Goal: Entertainment & Leisure: Consume media (video, audio)

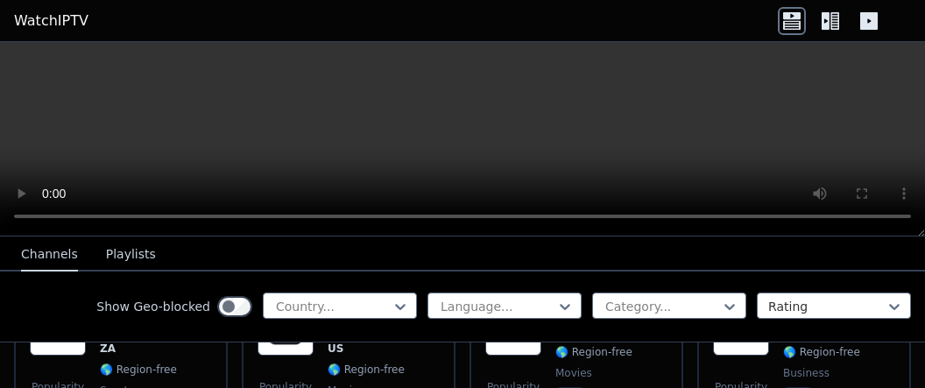
scroll to position [998, 0]
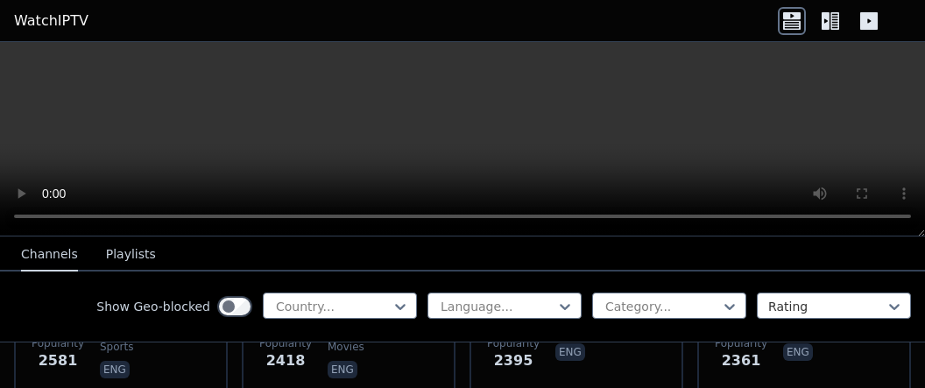
click at [57, 16] on link "WatchIPTV" at bounding box center [51, 21] width 74 height 21
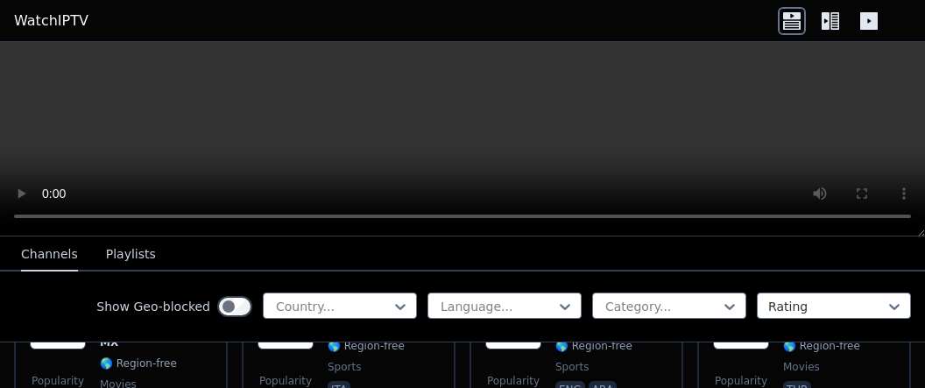
scroll to position [1693, 0]
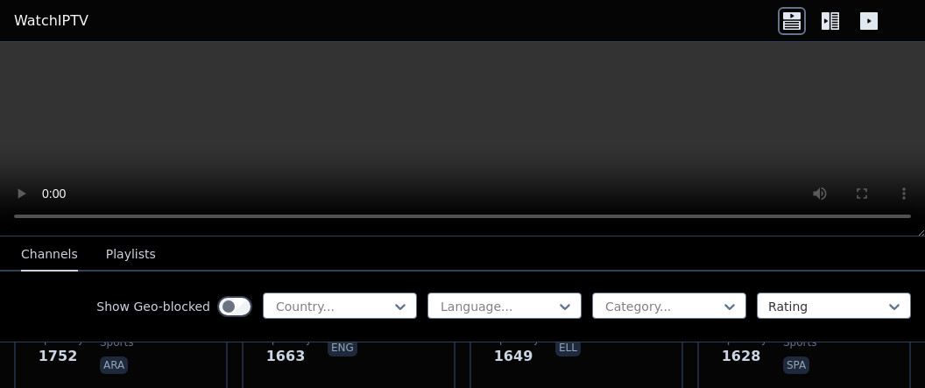
click at [58, 255] on button "Channels" at bounding box center [49, 254] width 57 height 33
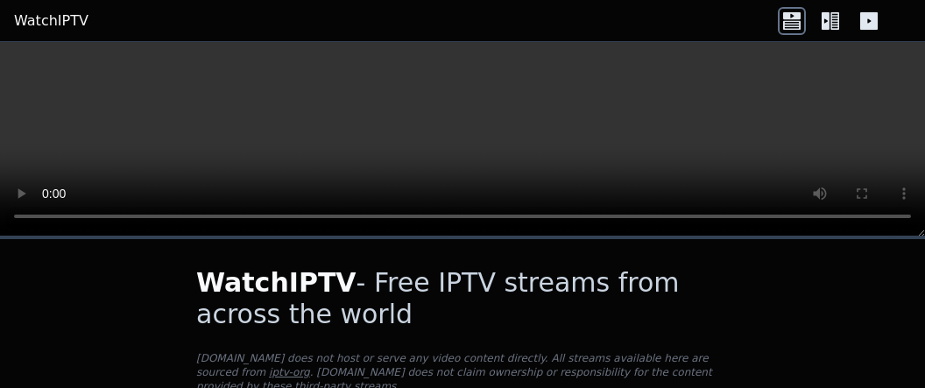
scroll to position [218, 0]
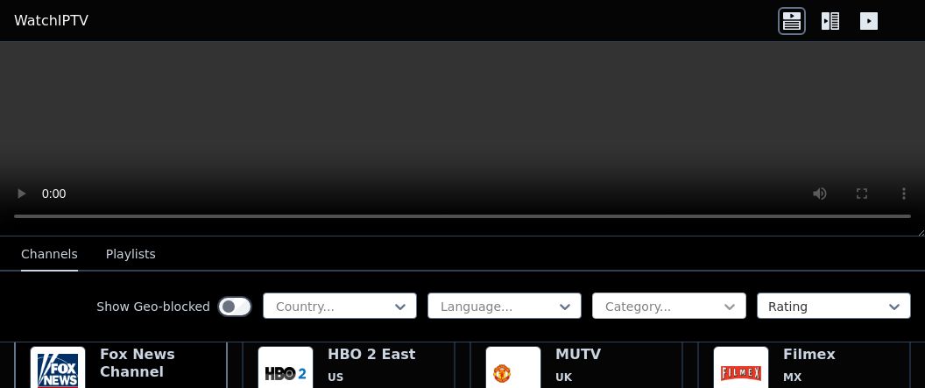
click at [728, 304] on icon at bounding box center [730, 307] width 18 height 18
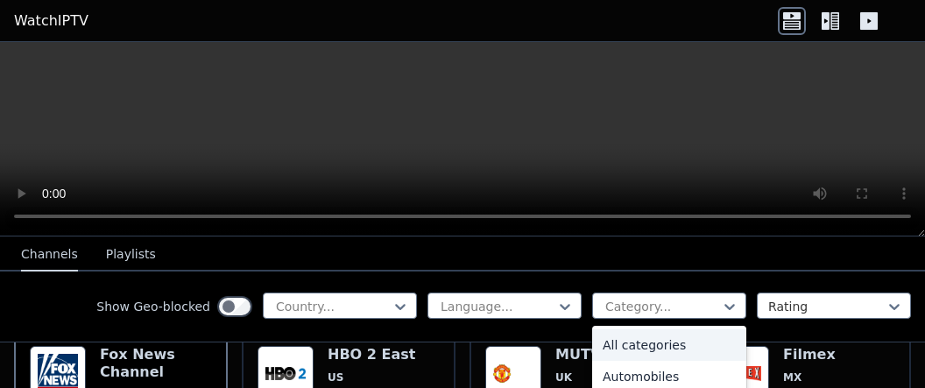
click at [665, 346] on div "All categories" at bounding box center [669, 345] width 154 height 32
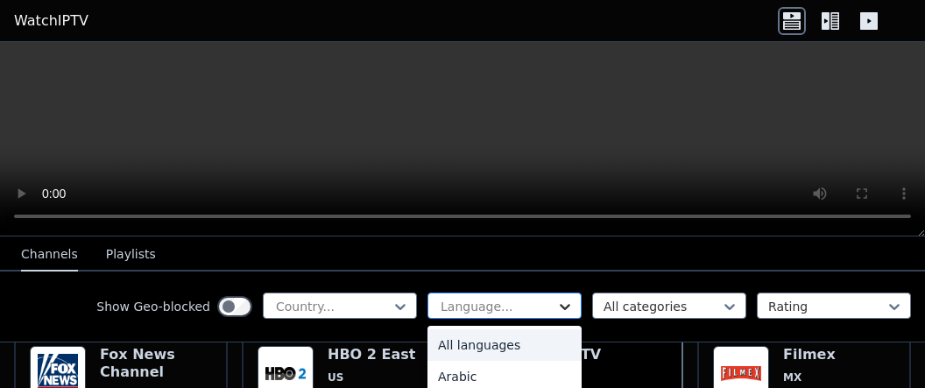
click at [571, 302] on icon at bounding box center [565, 307] width 18 height 18
click at [500, 345] on div "All languages" at bounding box center [504, 345] width 154 height 32
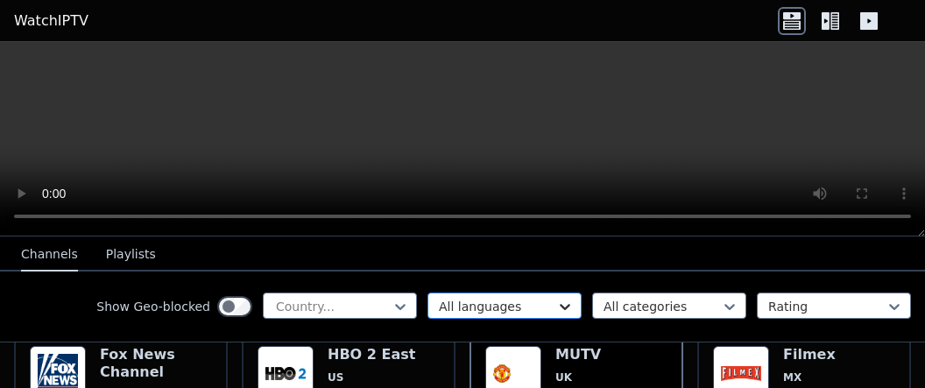
click at [564, 304] on icon at bounding box center [565, 307] width 18 height 18
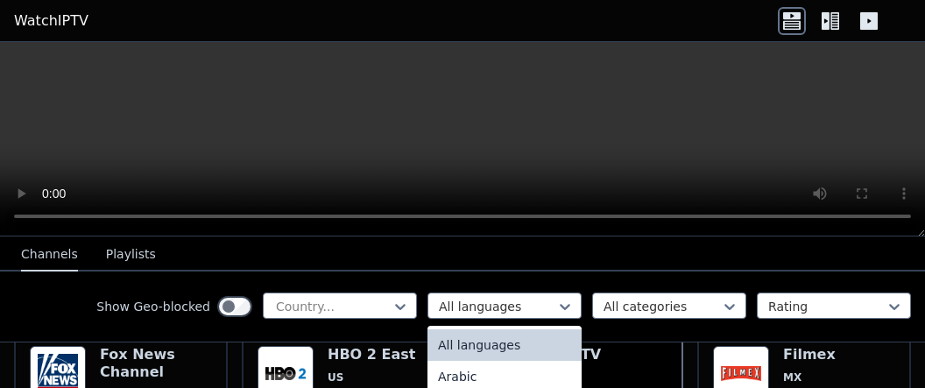
click at [543, 339] on div "All languages" at bounding box center [504, 345] width 154 height 32
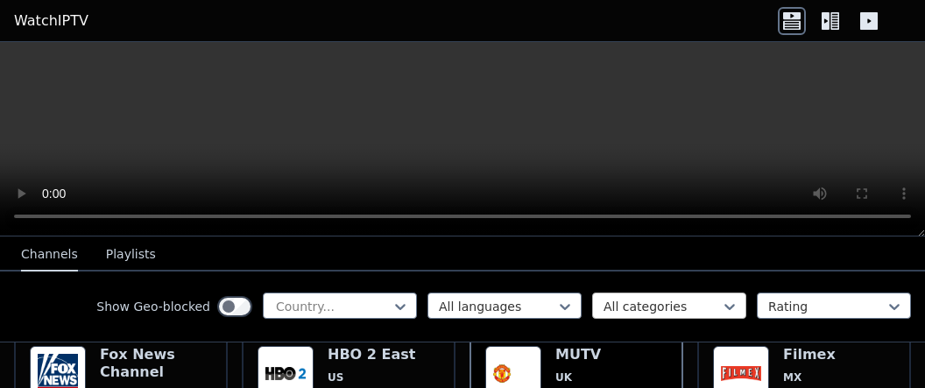
click at [739, 299] on div "All categories" at bounding box center [669, 305] width 154 height 26
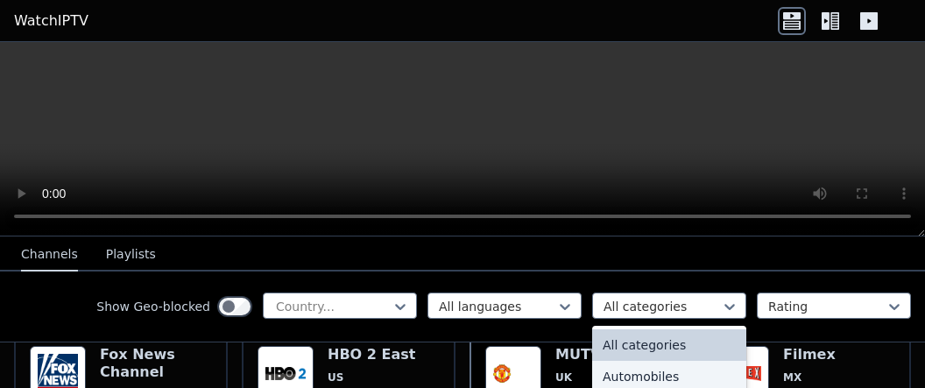
click at [673, 375] on div "Automobiles" at bounding box center [669, 377] width 154 height 32
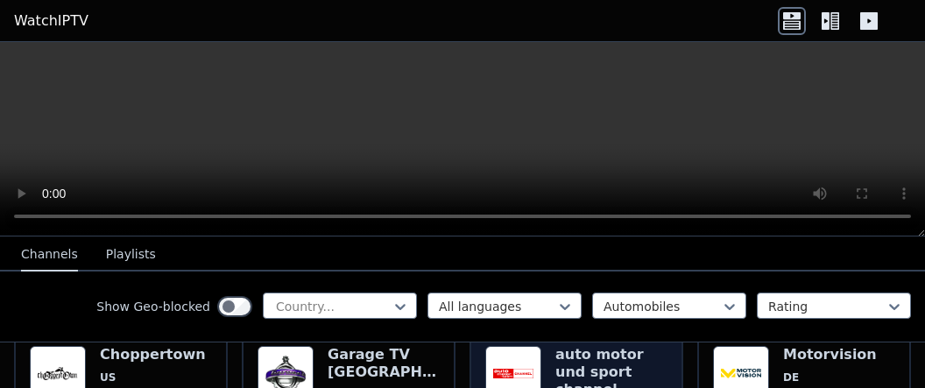
click at [603, 359] on h6 "auto motor und sport channel" at bounding box center [611, 372] width 112 height 53
click at [589, 359] on h6 "auto motor und sport channel" at bounding box center [611, 372] width 112 height 53
click at [588, 359] on h6 "auto motor und sport channel" at bounding box center [611, 372] width 112 height 53
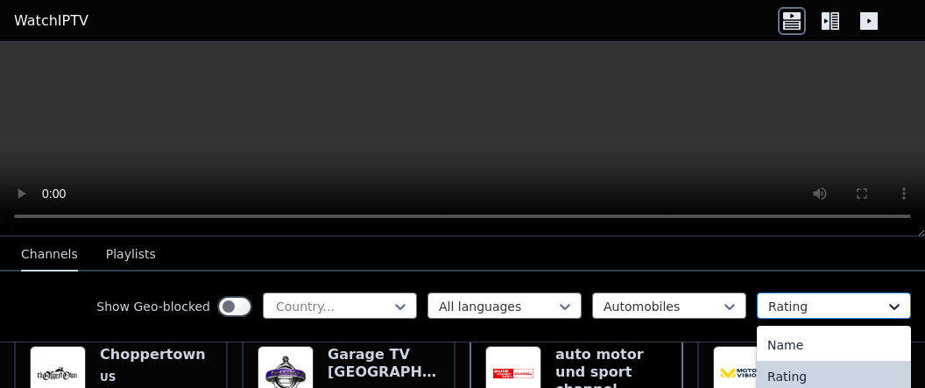
click at [894, 304] on icon at bounding box center [894, 307] width 18 height 18
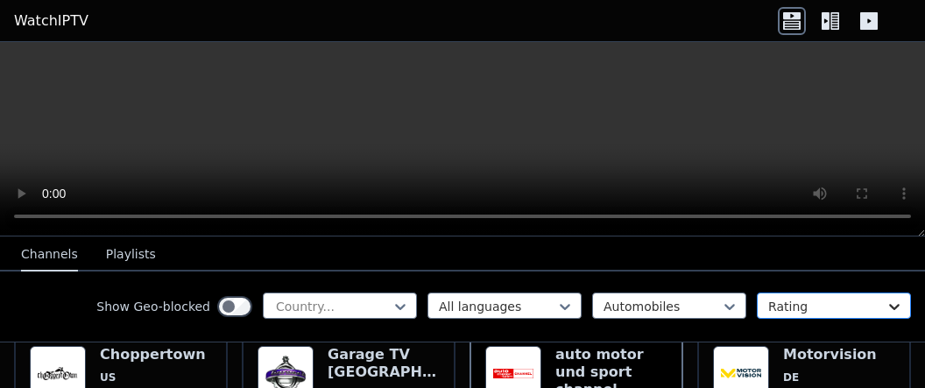
click at [893, 304] on icon at bounding box center [894, 307] width 18 height 18
